Goal: Navigation & Orientation: Find specific page/section

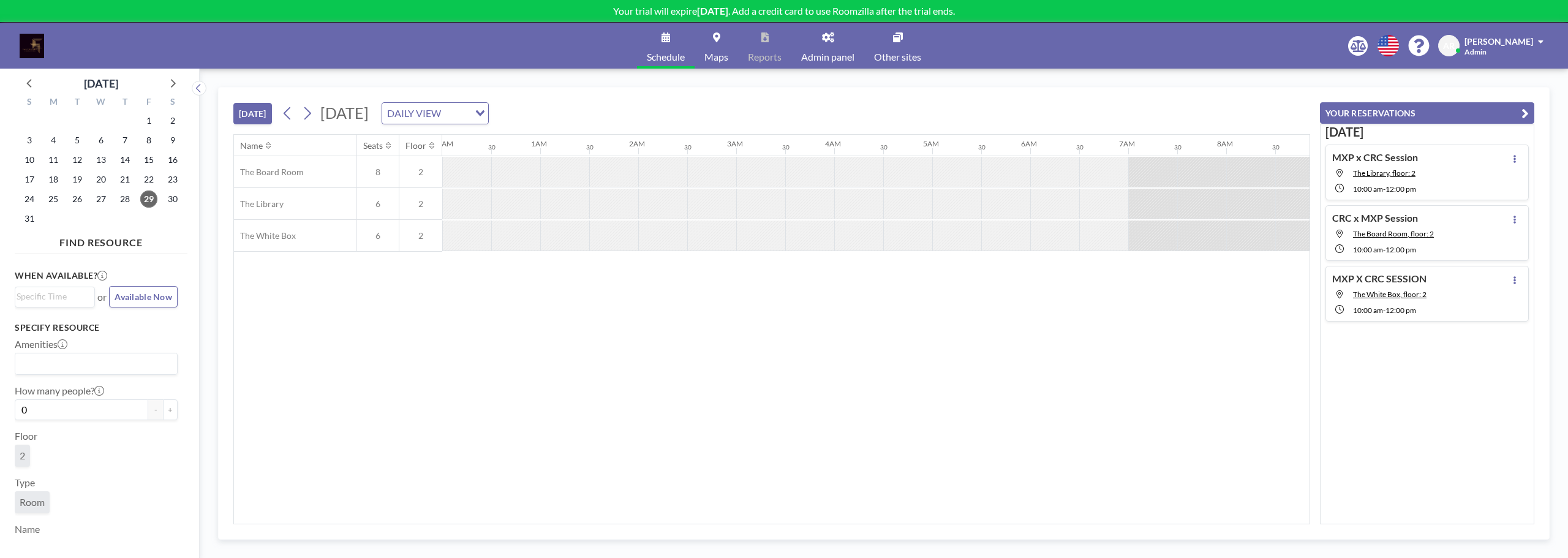
scroll to position [0, 1127]
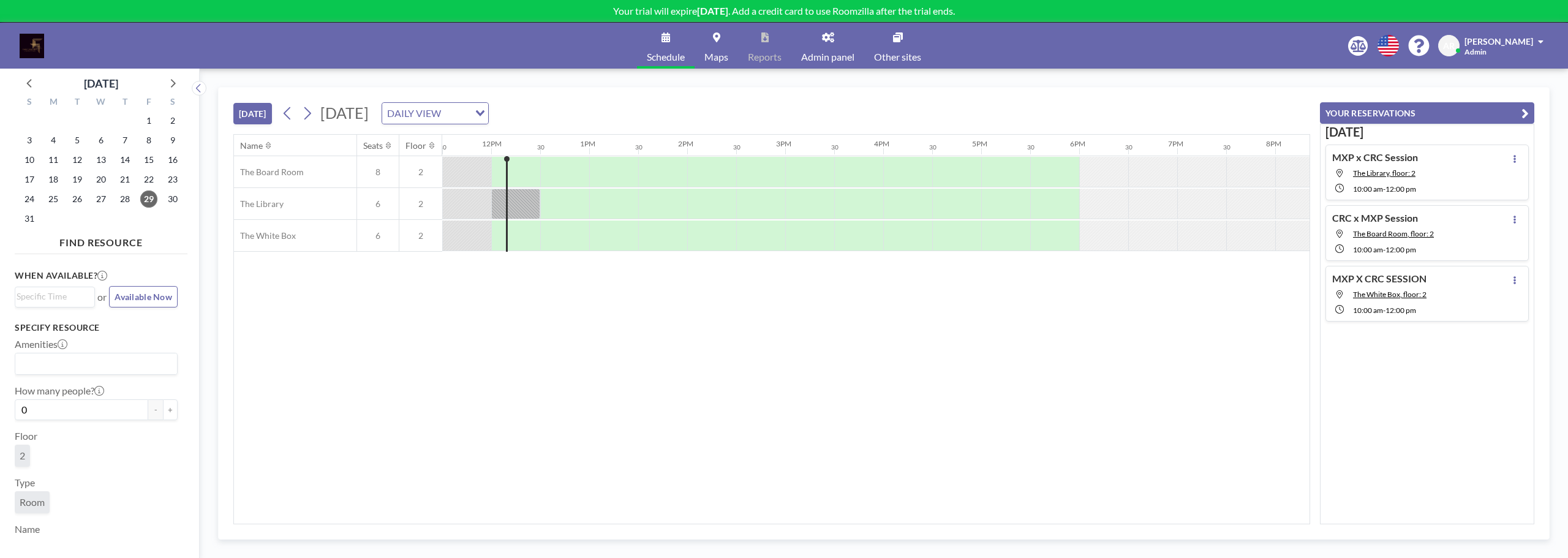
click at [823, 47] on link "Admin panel" at bounding box center [828, 45] width 73 height 46
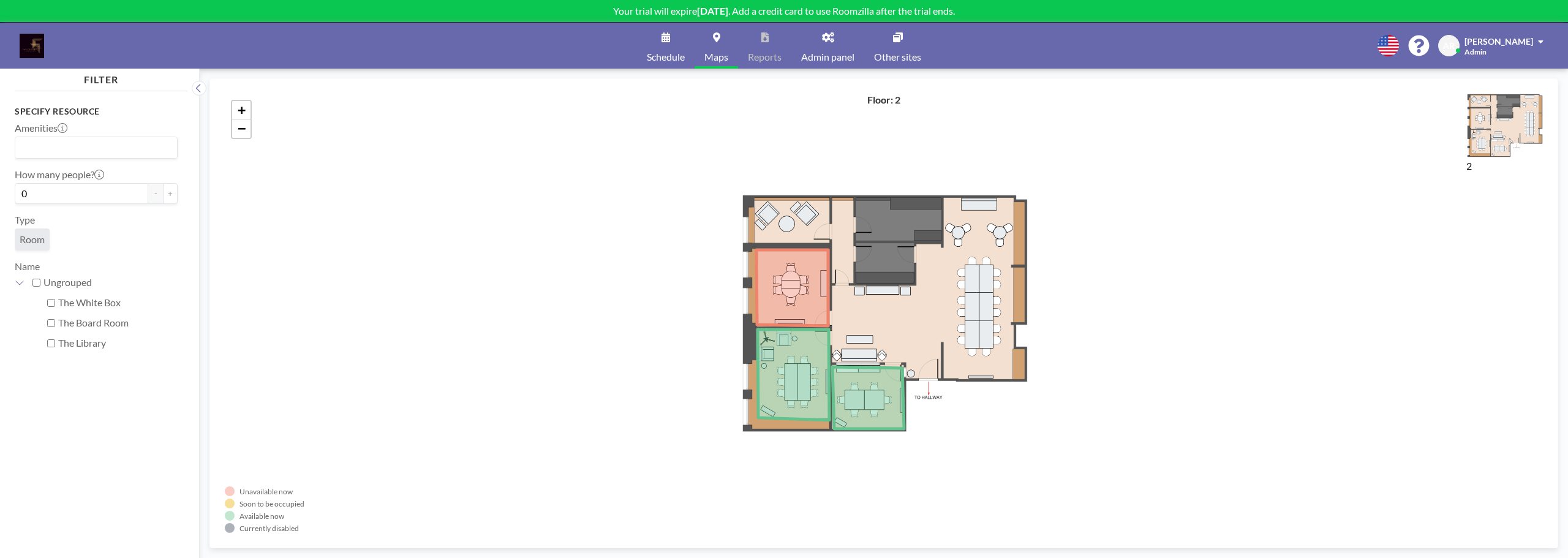
click at [800, 289] on icon at bounding box center [792, 288] width 72 height 76
click at [683, 42] on link "Schedule" at bounding box center [666, 45] width 57 height 46
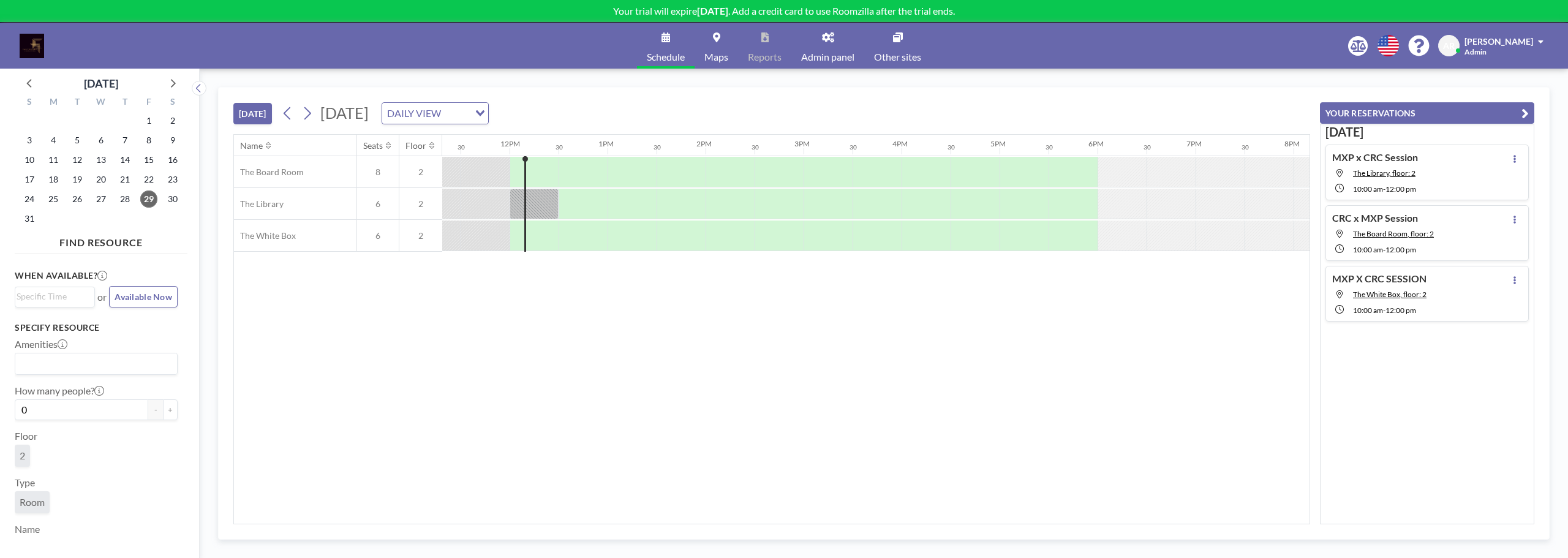
scroll to position [0, 1127]
click at [514, 205] on div at bounding box center [516, 204] width 49 height 31
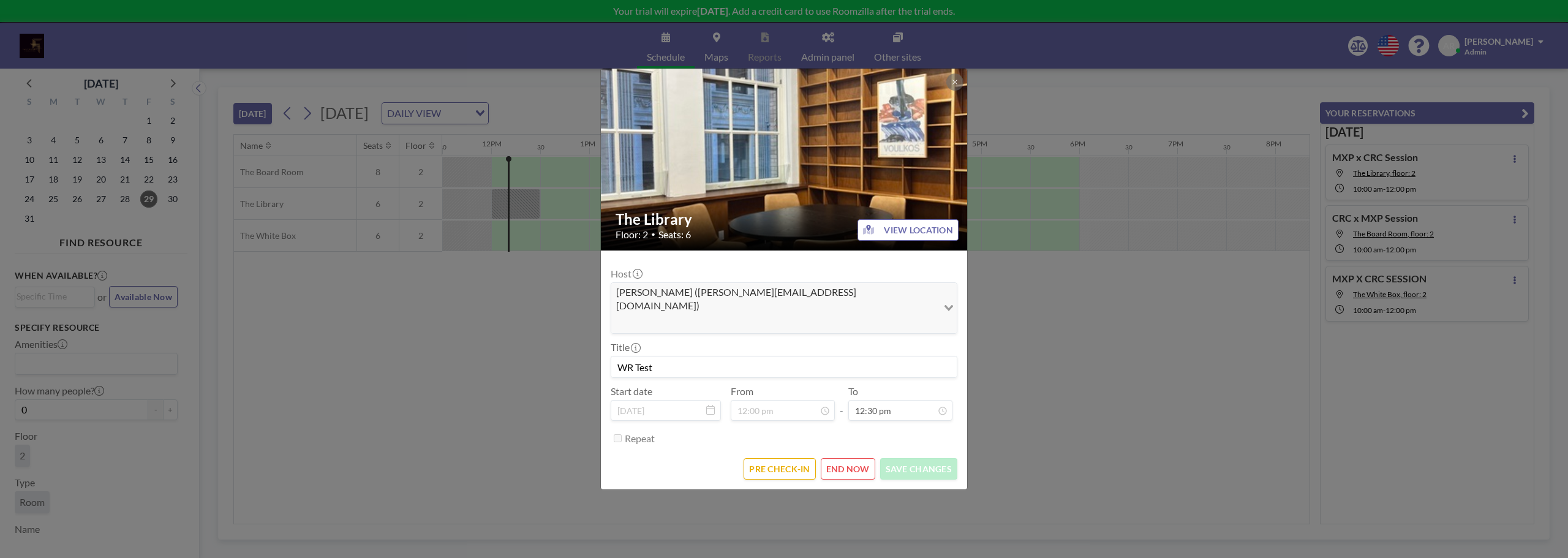
click at [841, 458] on button "END NOW" at bounding box center [848, 469] width 54 height 21
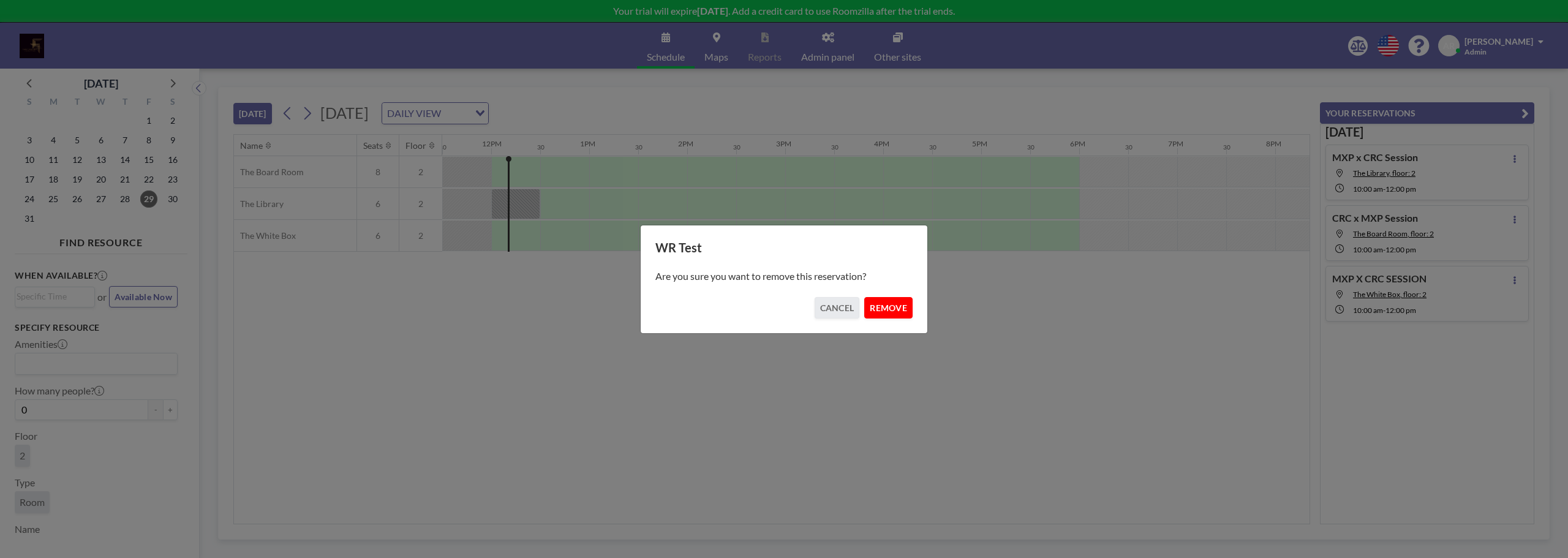
click at [893, 312] on button "REMOVE" at bounding box center [888, 308] width 48 height 21
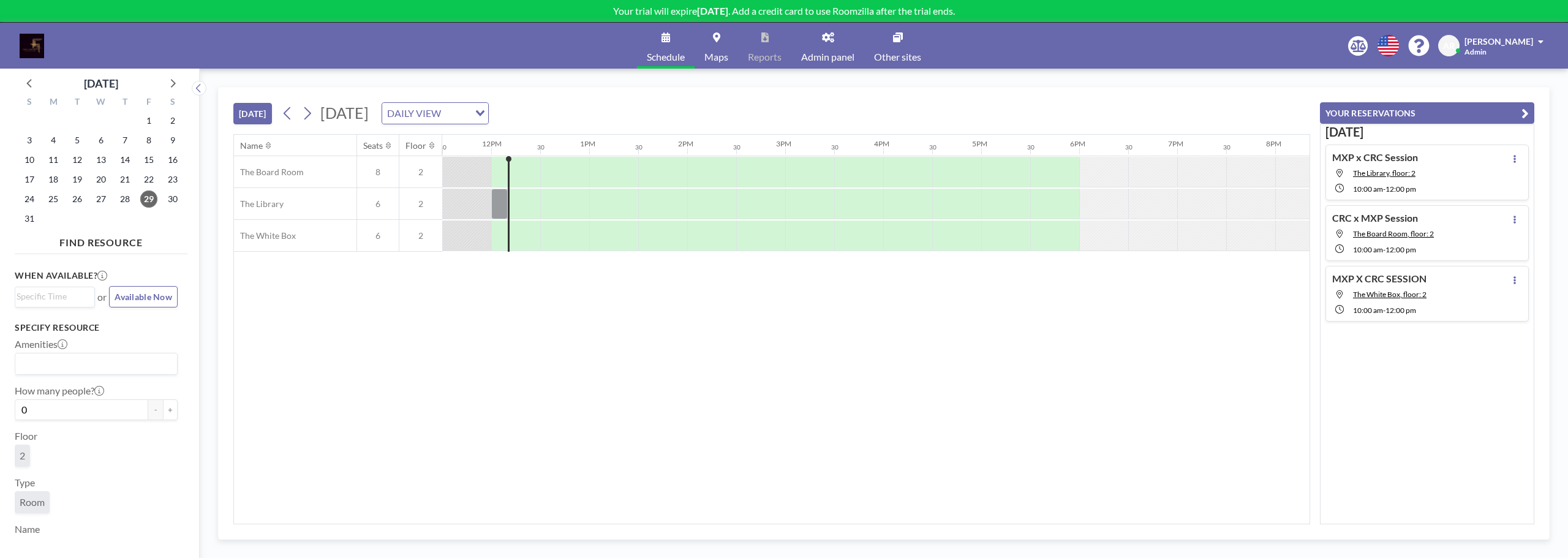
drag, startPoint x: 462, startPoint y: 116, endPoint x: 427, endPoint y: 117, distance: 35.0
click at [369, 116] on span "[DATE]" at bounding box center [345, 112] width 48 height 18
click at [315, 116] on button at bounding box center [308, 113] width 20 height 20
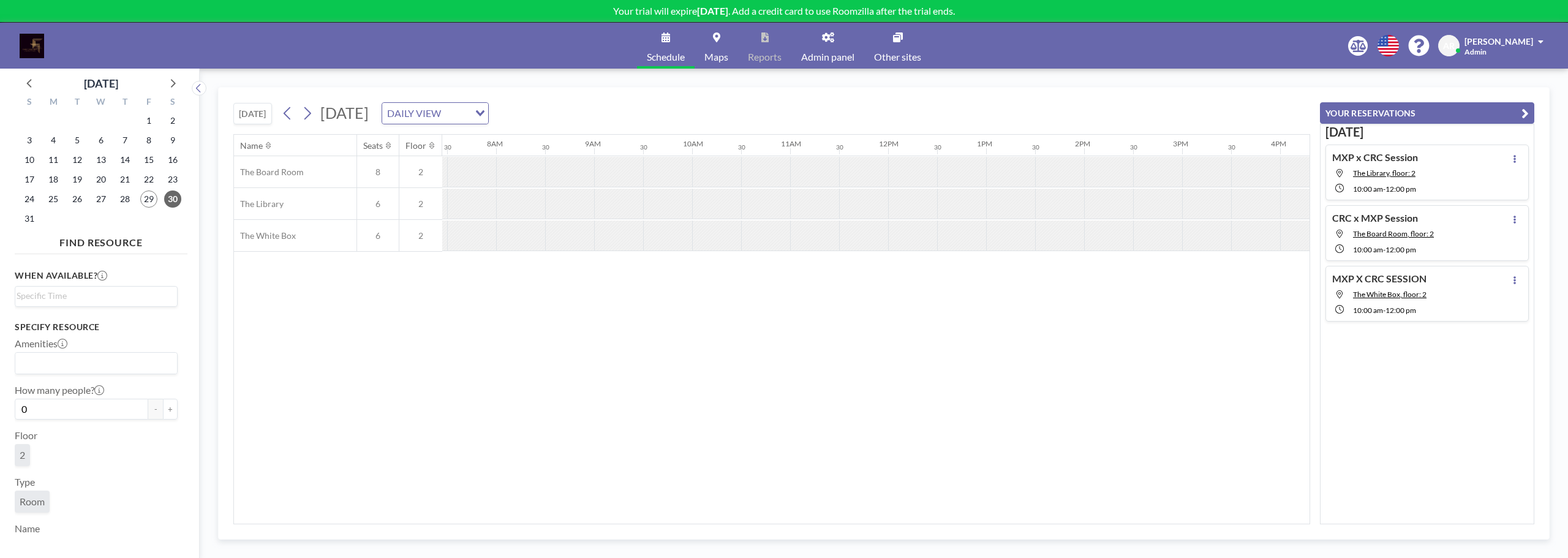
scroll to position [0, 735]
click at [469, 112] on div "DAILY VIEW" at bounding box center [425, 112] width 87 height 18
click at [557, 150] on li "WEEKLY VIEW" at bounding box center [564, 153] width 105 height 18
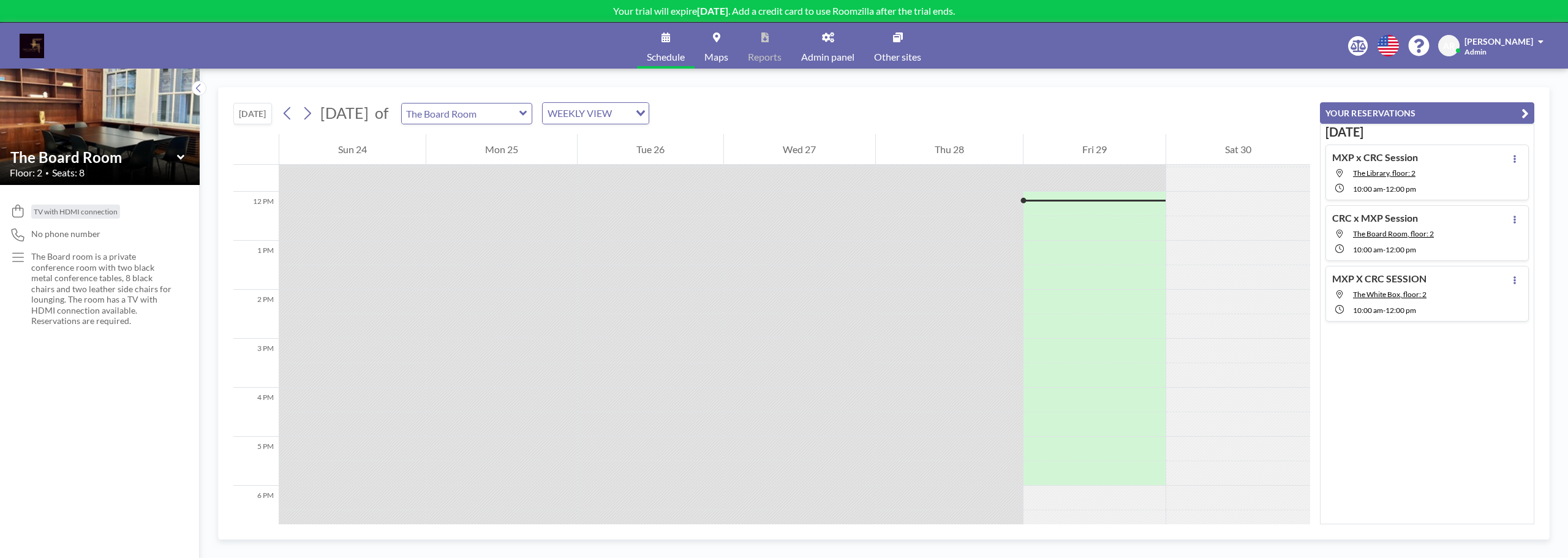
scroll to position [564, 0]
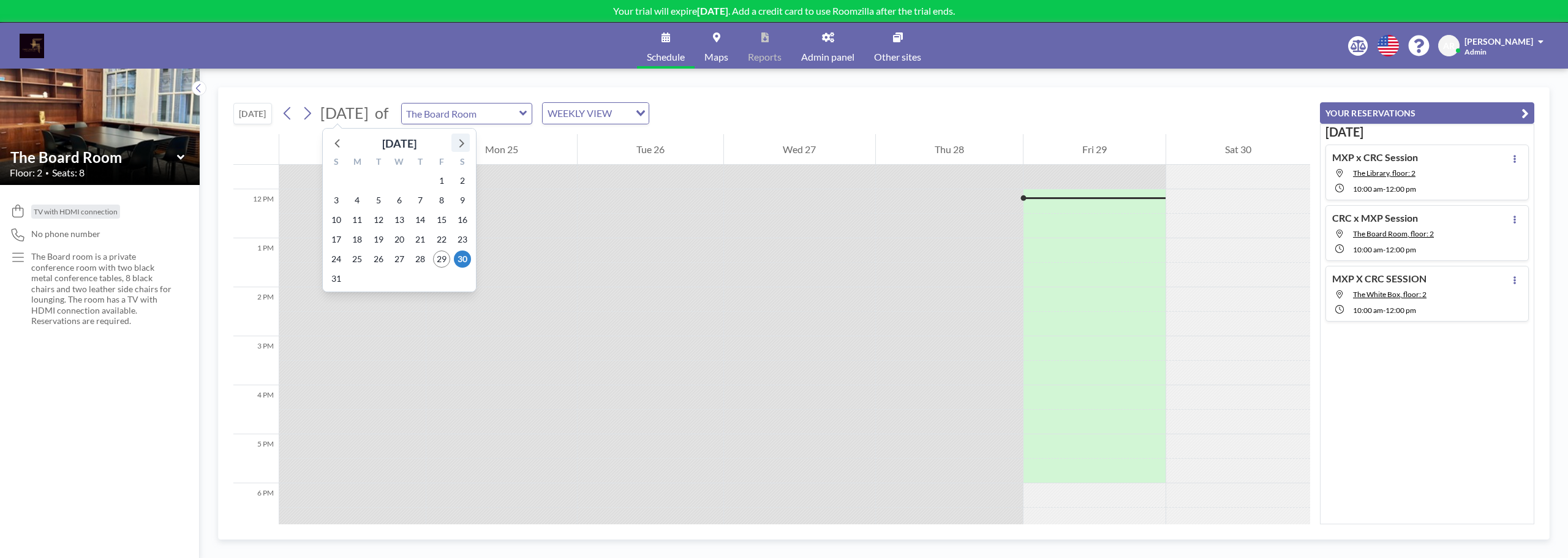
click at [462, 139] on icon at bounding box center [460, 143] width 16 height 16
click at [462, 138] on icon at bounding box center [460, 143] width 16 height 16
click at [378, 238] on span "21" at bounding box center [378, 239] width 17 height 17
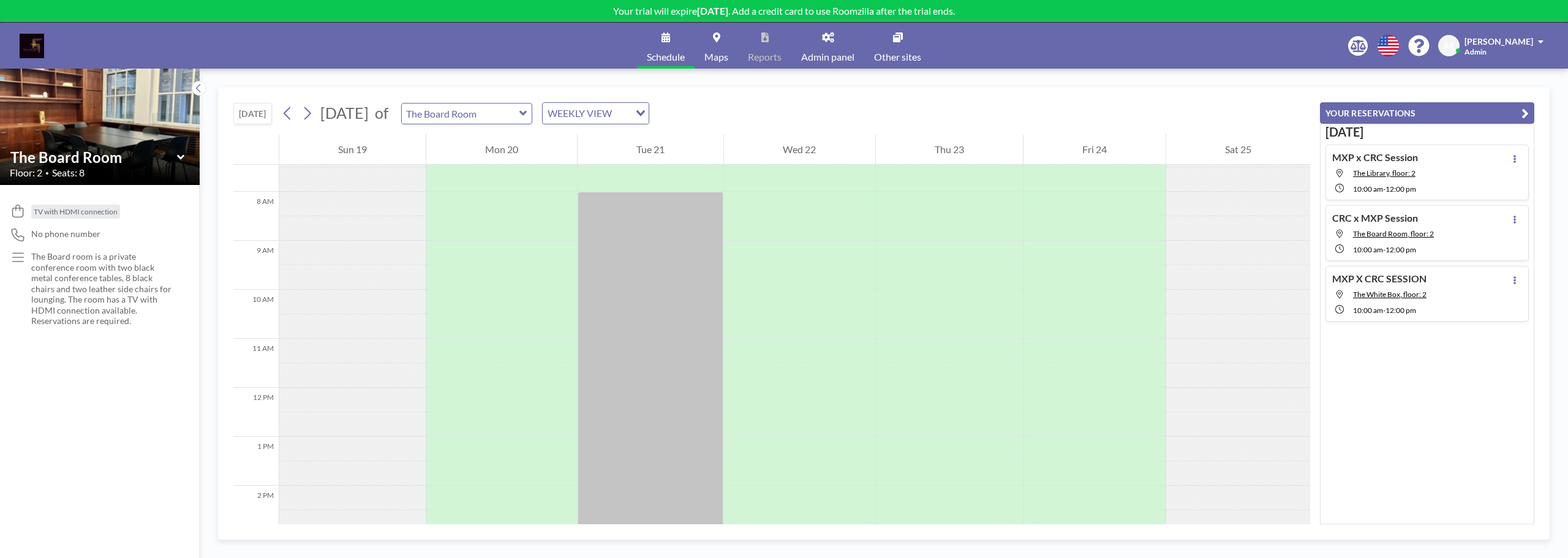
scroll to position [368, 0]
click at [711, 52] on span "Maps" at bounding box center [716, 57] width 24 height 10
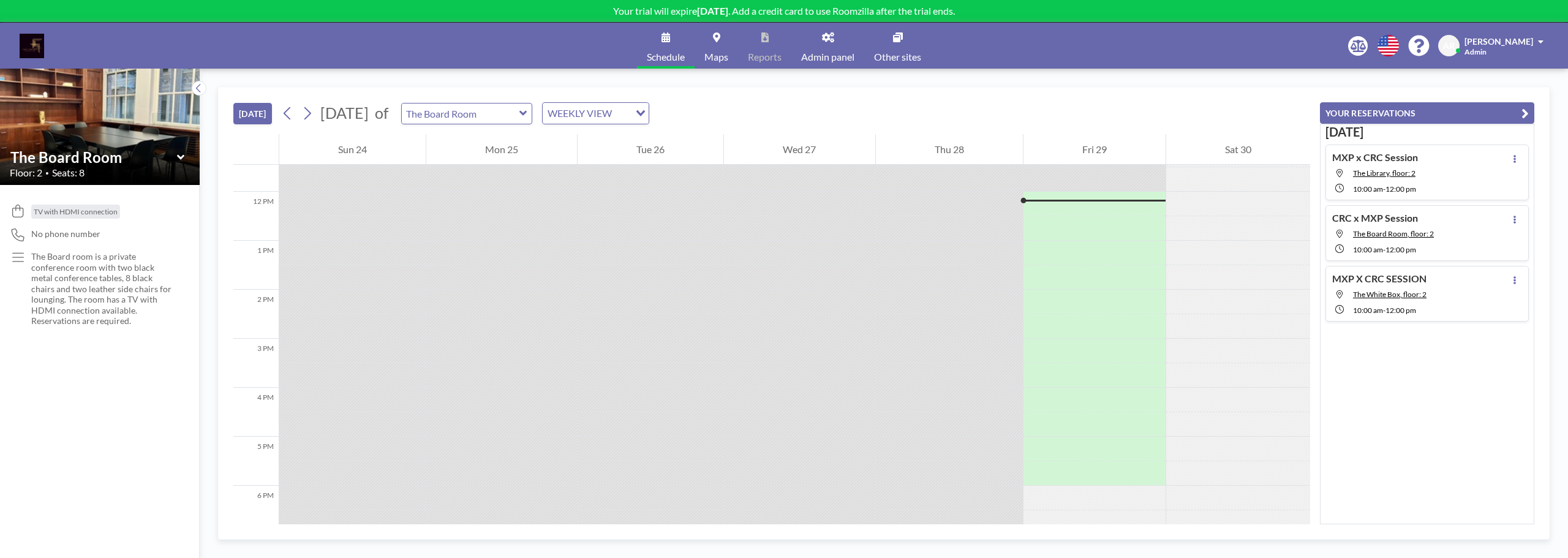
scroll to position [564, 0]
click at [1366, 44] on icon at bounding box center [1358, 46] width 15 height 12
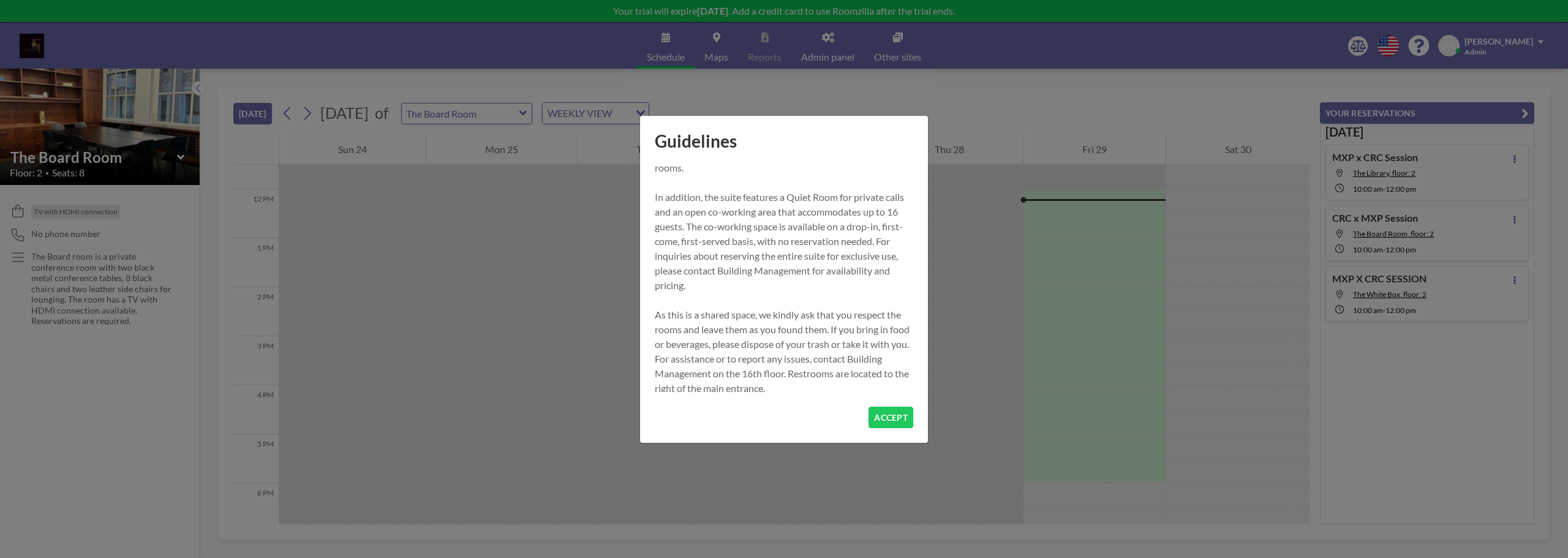
scroll to position [78, 0]
click at [898, 413] on button "ACCEPT" at bounding box center [890, 418] width 44 height 21
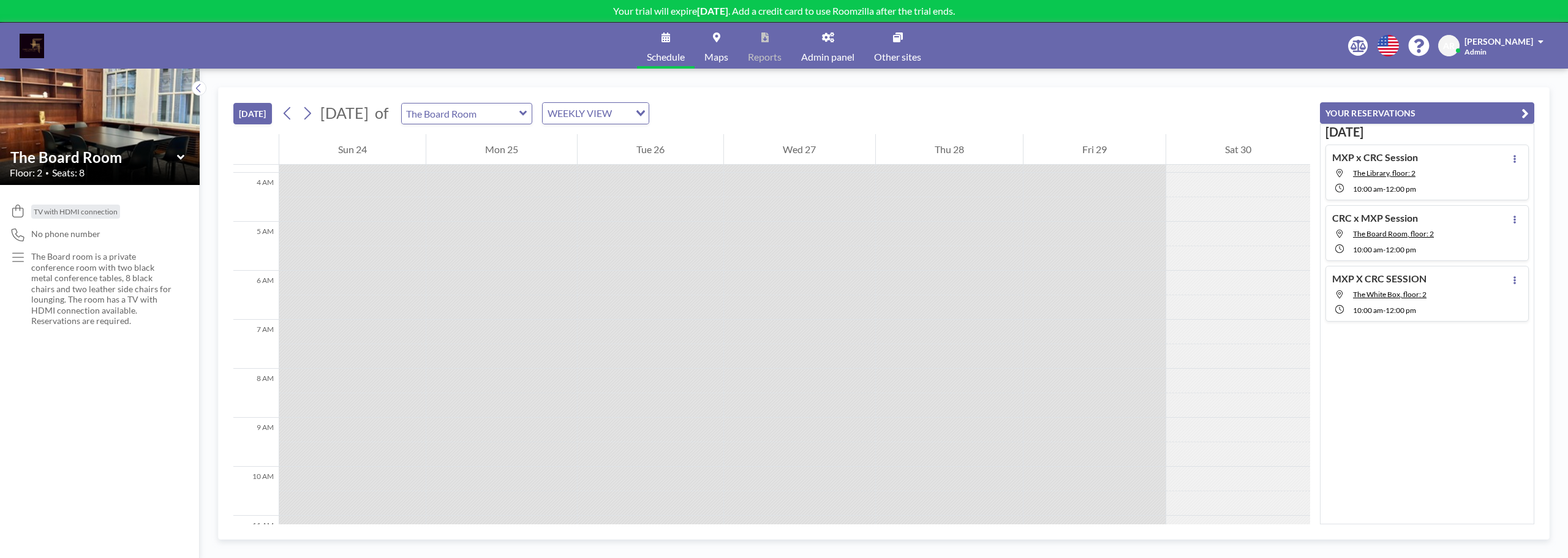
scroll to position [135, 0]
click at [841, 38] on link "Admin panel" at bounding box center [828, 45] width 73 height 46
